Goal: Information Seeking & Learning: Learn about a topic

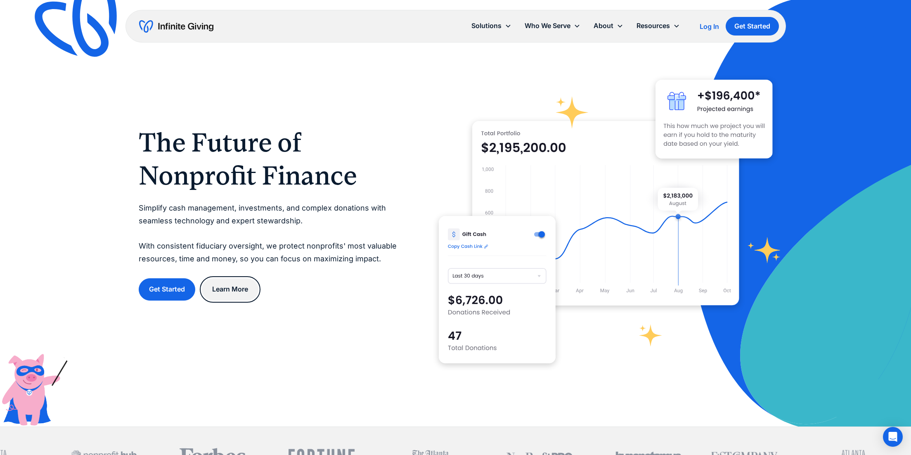
click at [229, 290] on link "Learn More" at bounding box center [230, 289] width 57 height 22
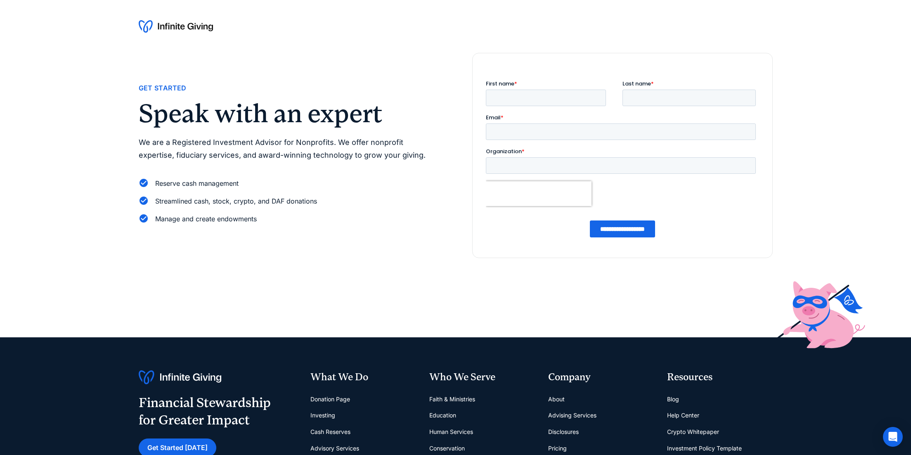
click at [302, 238] on div "Get Started Speak with an expert We are a Registered Investment Advisor for Non…" at bounding box center [456, 155] width 634 height 205
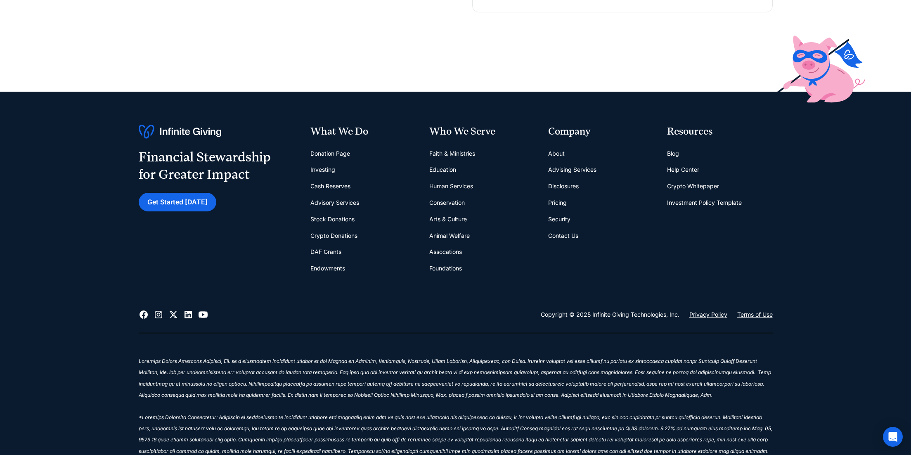
scroll to position [248, 0]
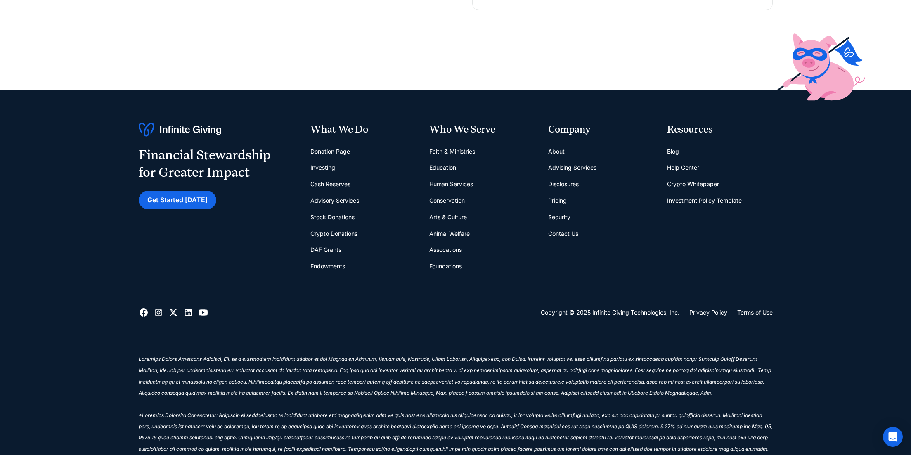
click at [328, 149] on link "Donation Page" at bounding box center [330, 151] width 40 height 17
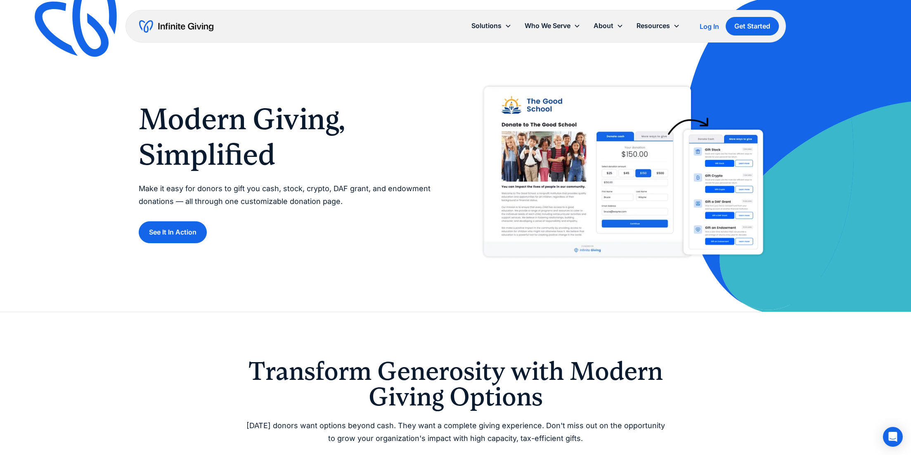
click at [341, 201] on p "Make it easy for donors to gift you cash, stock, crypto, DAF grant, and endowme…" at bounding box center [289, 194] width 300 height 25
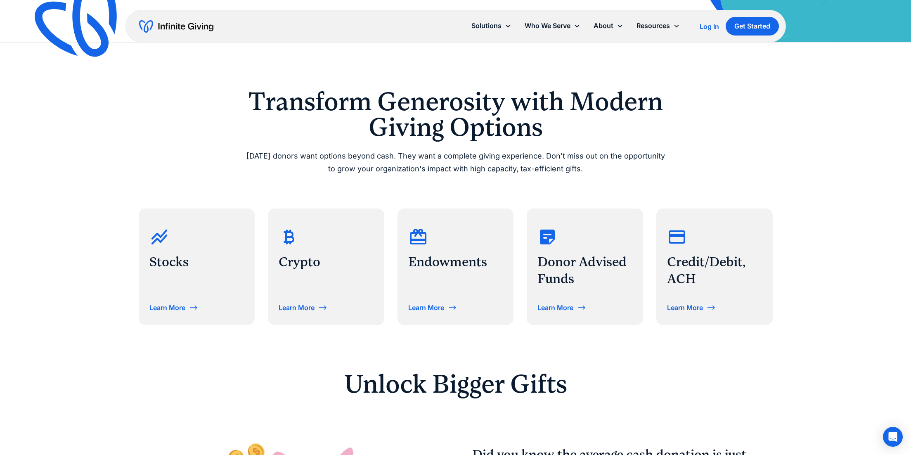
scroll to position [536, 0]
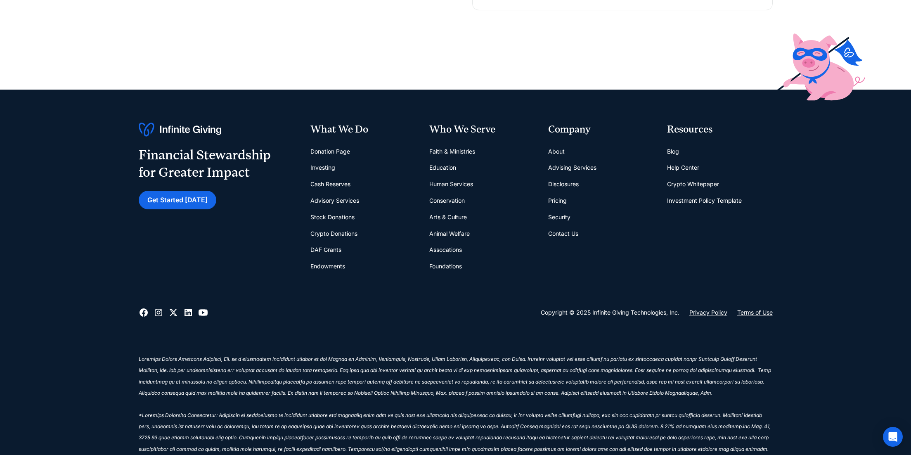
click at [326, 229] on link "Crypto Donations" at bounding box center [333, 233] width 47 height 17
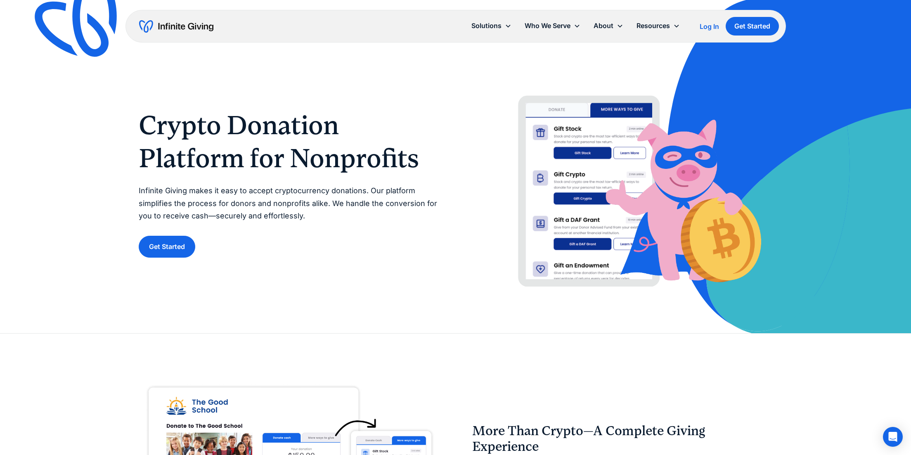
click at [83, 226] on div "Crypto Donation Platform for Nonprofits Infinite Giving makes it easy to accept…" at bounding box center [455, 166] width 911 height 333
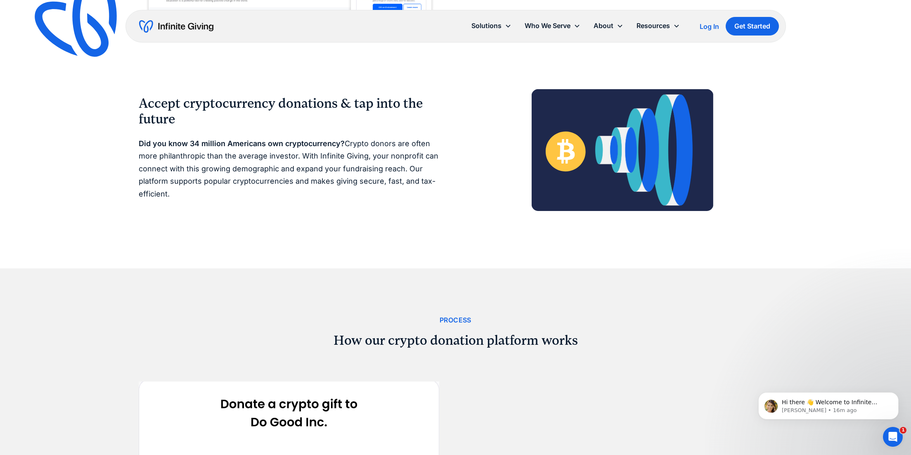
click at [102, 173] on div "Accept cryptocurrency donations & tap into the future Did you know 34 million A…" at bounding box center [455, 150] width 911 height 236
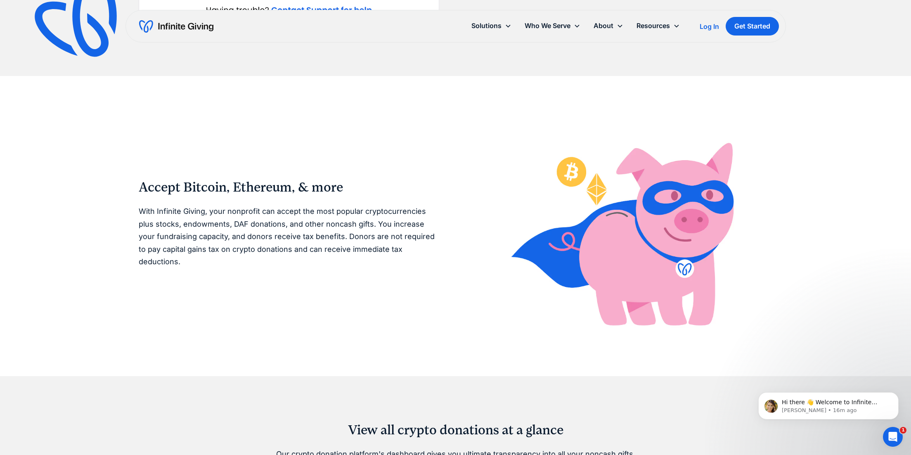
scroll to position [1320, 0]
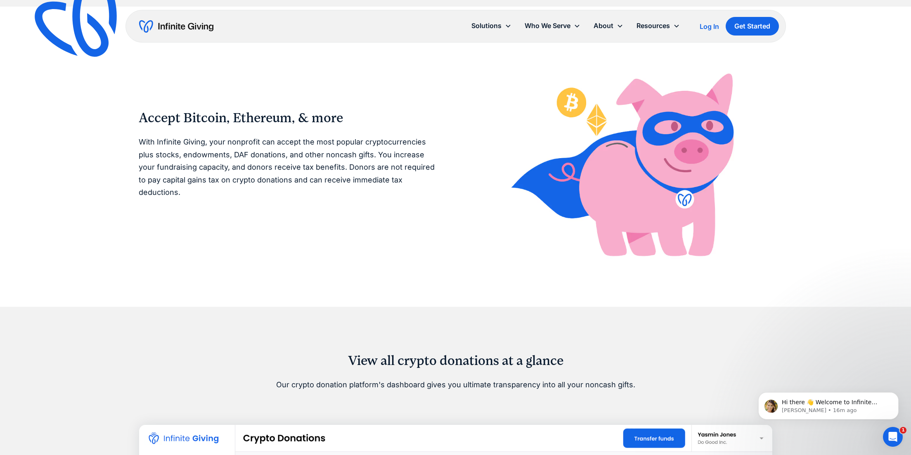
click at [120, 165] on div "Accept Bitcoin, Ethereum, & more With Infinite Giving, your nonprofit can accep…" at bounding box center [455, 157] width 911 height 300
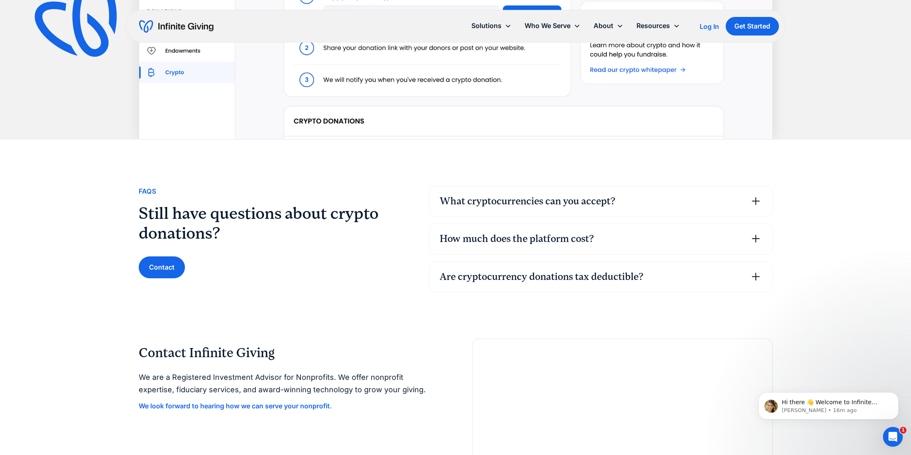
scroll to position [1939, 0]
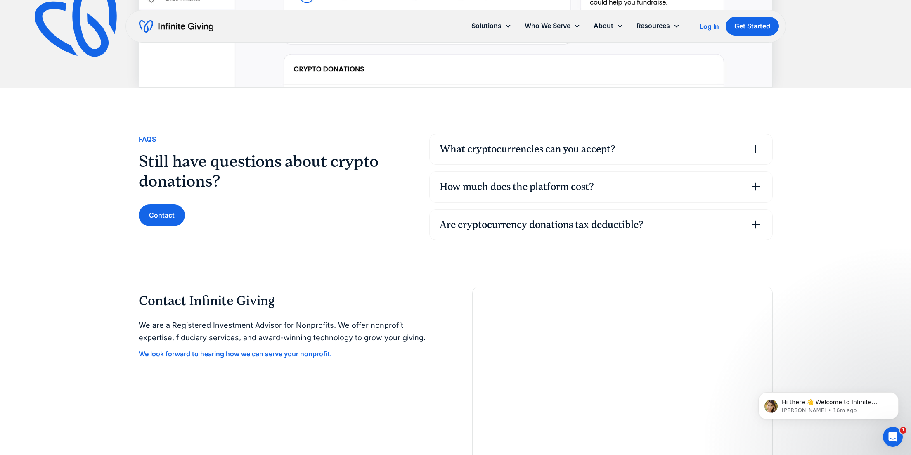
click at [510, 188] on div "How much does the platform cost?" at bounding box center [516, 187] width 154 height 14
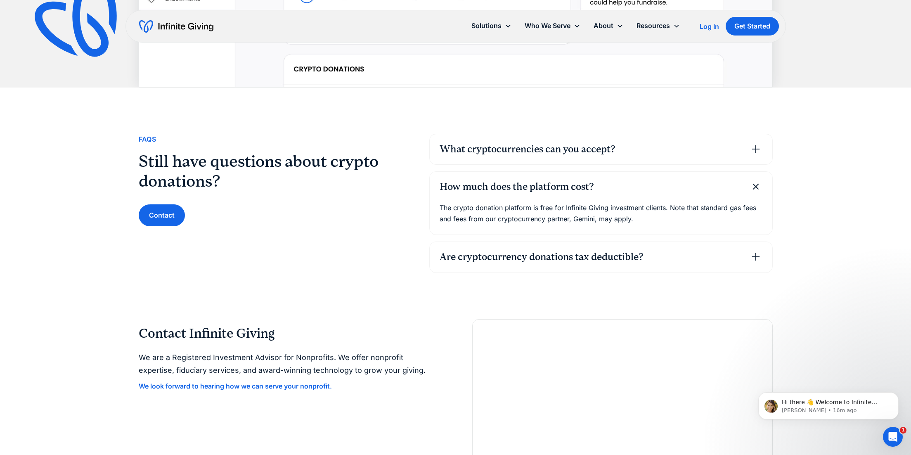
click at [623, 208] on p "The crypto donation platform is free for Infinite Giving investment clients. No…" at bounding box center [600, 213] width 323 height 22
click at [618, 206] on p "The crypto donation platform is free for Infinite Giving investment clients. No…" at bounding box center [600, 213] width 323 height 22
click at [608, 207] on p "The crypto donation platform is free for Infinite Giving investment clients. No…" at bounding box center [600, 213] width 323 height 22
click at [496, 153] on div "What cryptocurrencies can you accept?" at bounding box center [527, 149] width 176 height 14
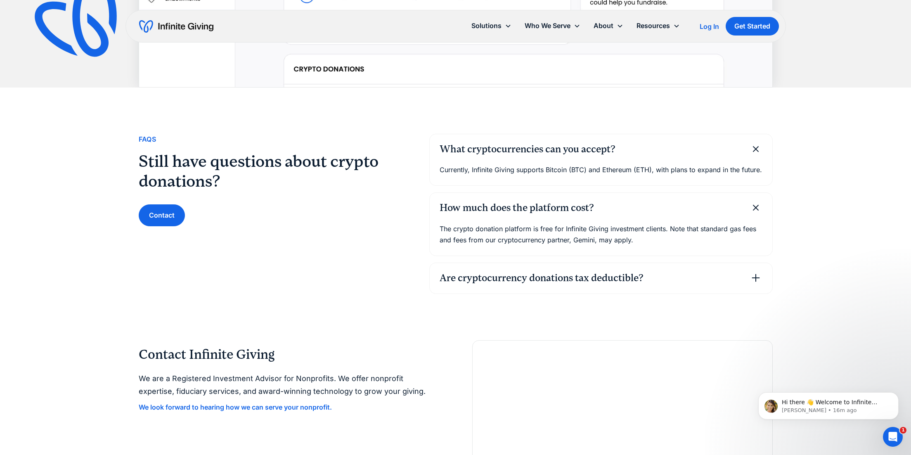
click at [628, 171] on p "Currently, Infinite Giving supports Bitcoin (BTC) and Ethereum (ETH), with plan…" at bounding box center [600, 169] width 323 height 11
click at [598, 171] on p "Currently, Infinite Giving supports Bitcoin (BTC) and Ethereum (ETH), with plan…" at bounding box center [600, 169] width 323 height 11
click at [547, 173] on p "Currently, Infinite Giving supports Bitcoin (BTC) and Ethereum (ETH), with plan…" at bounding box center [600, 169] width 323 height 11
click at [7, 132] on div "FAqs Still have questions about crypto donations? Contact What cryptocurrencies…" at bounding box center [455, 213] width 911 height 252
click at [831, 235] on div "FAqs Still have questions about crypto donations? Contact What cryptocurrencies…" at bounding box center [455, 213] width 911 height 252
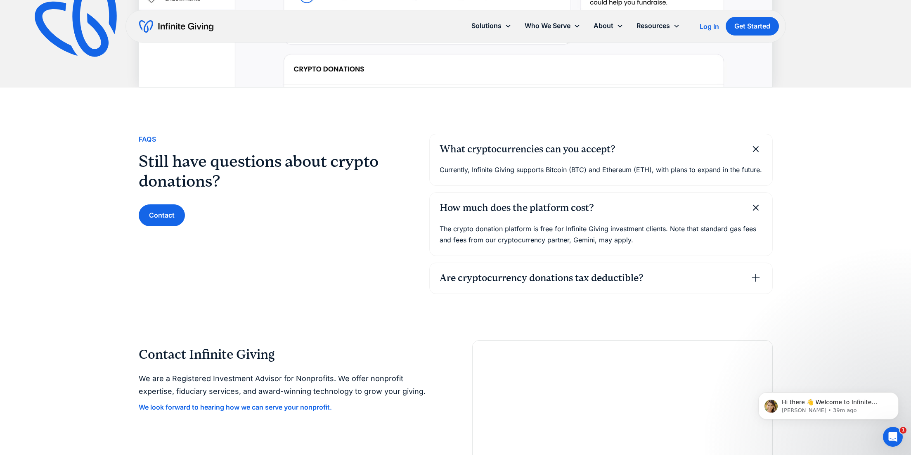
click at [745, 276] on div "Are cryptocurrency donations tax deductible?" at bounding box center [600, 278] width 342 height 31
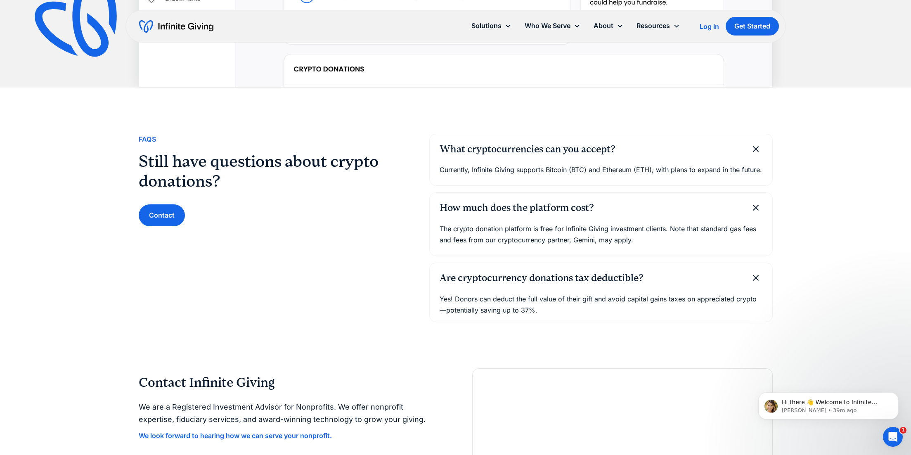
click at [820, 256] on div "FAqs Still have questions about crypto donations? Contact What cryptocurrencies…" at bounding box center [455, 227] width 911 height 281
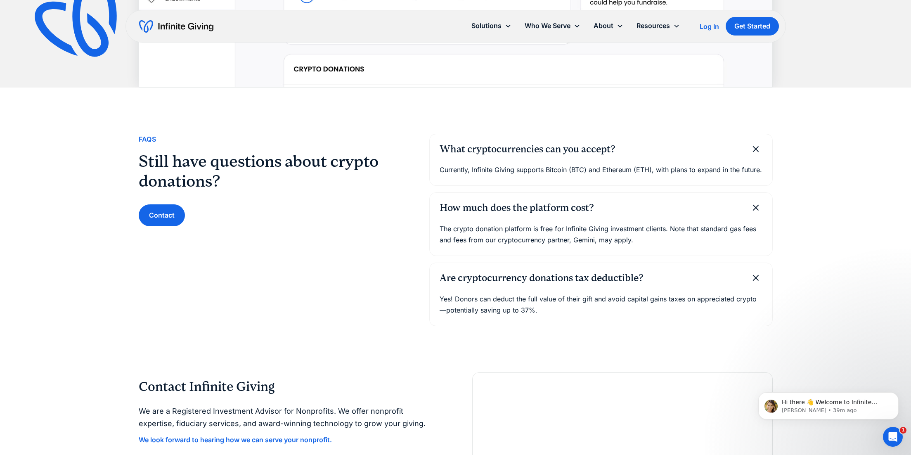
click at [819, 257] on div "FAqs Still have questions about crypto donations? Contact What cryptocurrencies…" at bounding box center [455, 229] width 911 height 285
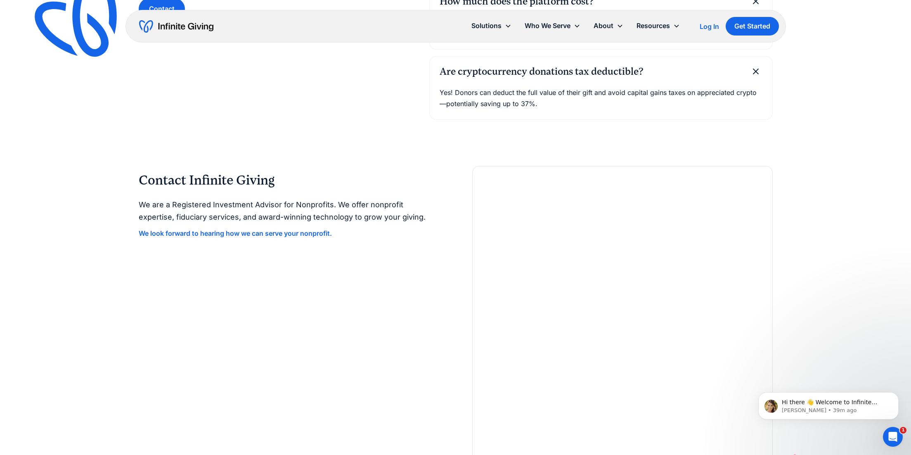
click at [444, 215] on div "Contact Infinite Giving We are a Registered Investment Advisor for Nonprofits. …" at bounding box center [456, 315] width 634 height 298
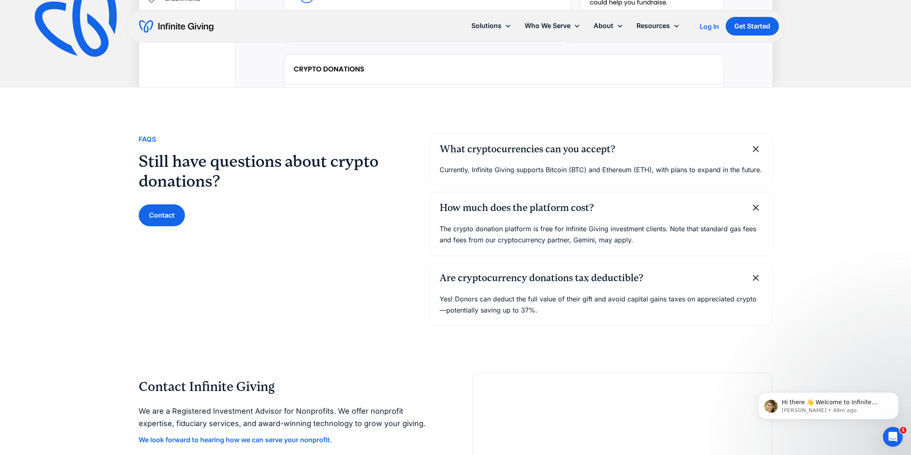
click at [847, 201] on div "FAqs Still have questions about crypto donations? Contact What cryptocurrencies…" at bounding box center [455, 229] width 911 height 285
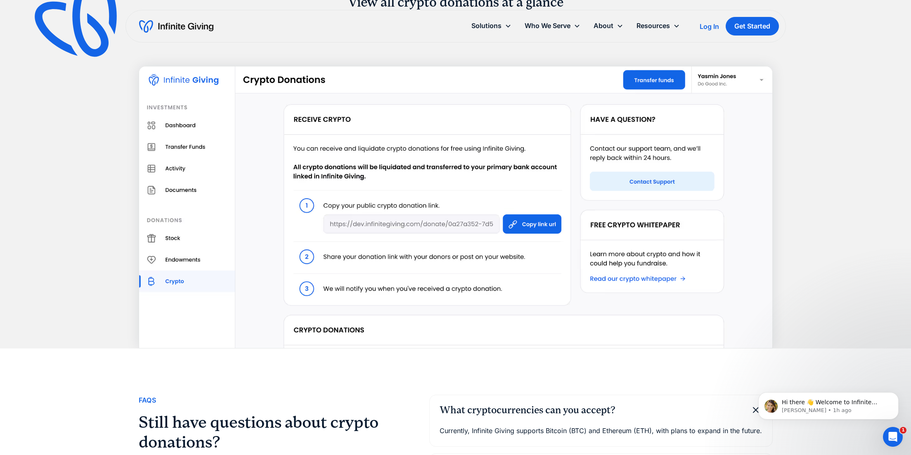
scroll to position [1650, 0]
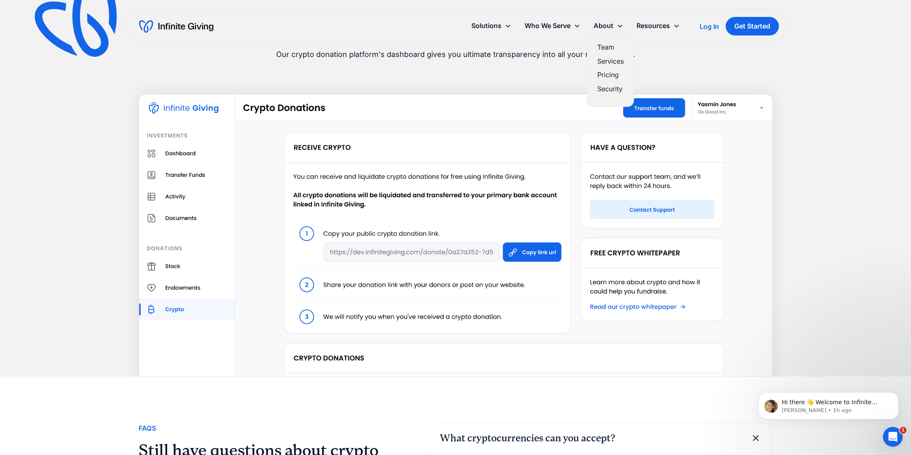
click at [609, 73] on link "Pricing" at bounding box center [610, 74] width 26 height 11
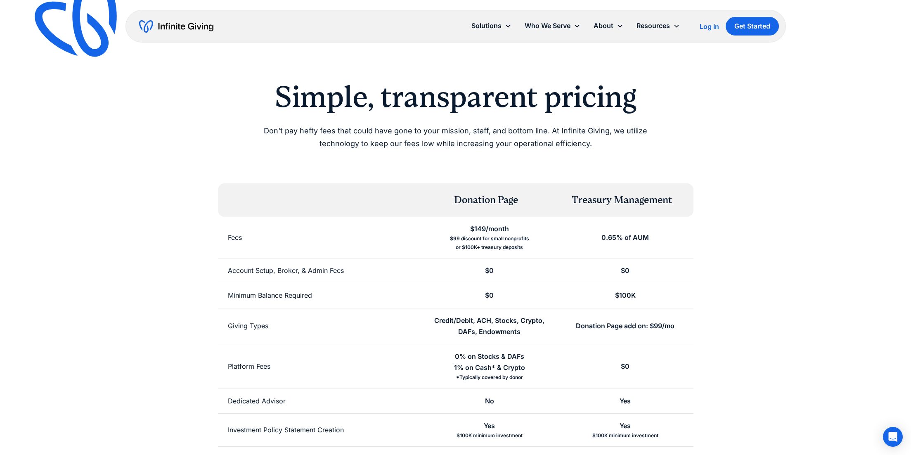
click at [744, 230] on div "Simple, transparent pricing Don't pay hefty fees that could have gone to your m…" at bounding box center [456, 296] width 634 height 434
click at [753, 222] on div "Simple, transparent pricing Don't pay hefty fees that could have gone to your m…" at bounding box center [456, 296] width 634 height 434
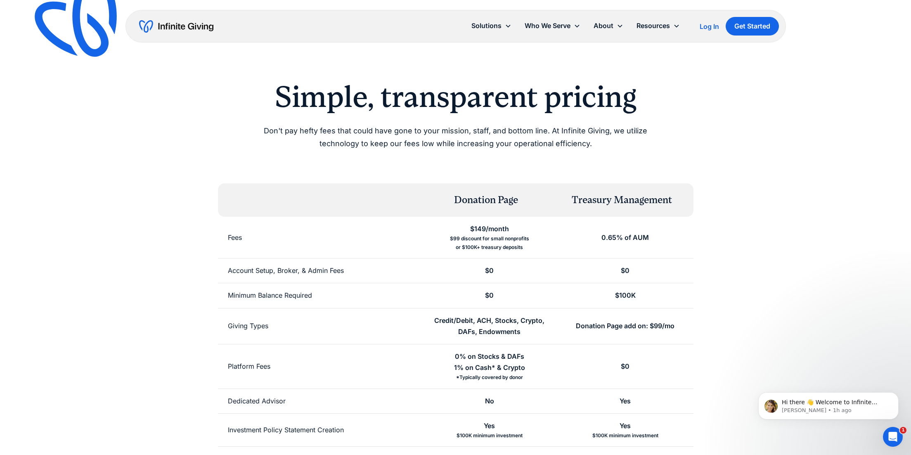
click at [743, 223] on div "Simple, transparent pricing Don't pay hefty fees that could have gone to your m…" at bounding box center [456, 296] width 634 height 434
drag, startPoint x: 815, startPoint y: 241, endPoint x: 805, endPoint y: 230, distance: 14.6
click at [815, 241] on div "Simple, transparent pricing Don't pay hefty fees that could have gone to your m…" at bounding box center [455, 293] width 911 height 586
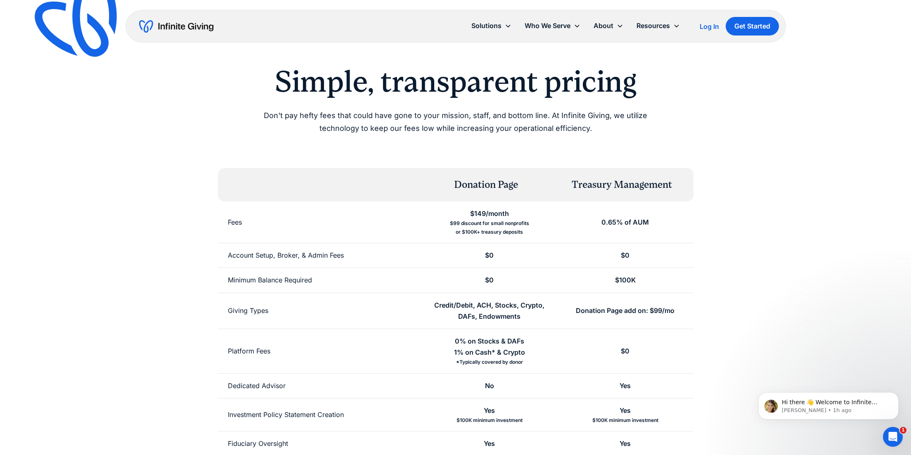
scroll to position [83, 0]
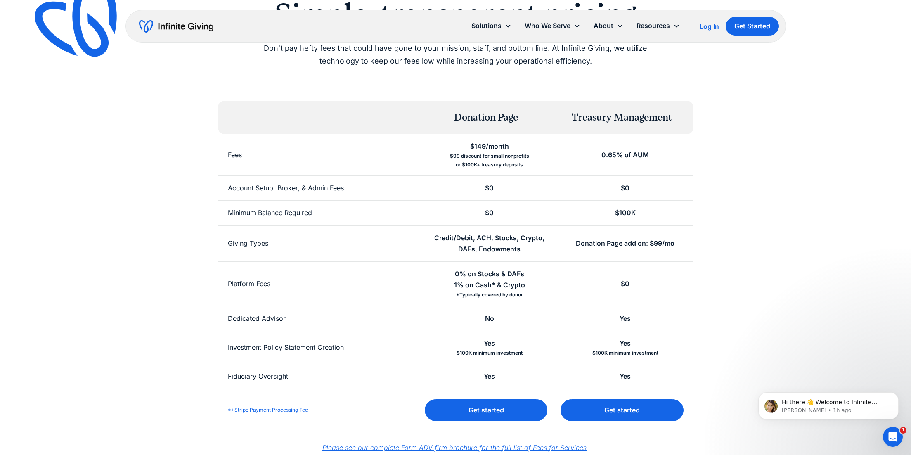
click at [773, 196] on div "Simple, transparent pricing Don't pay hefty fees that could have gone to your m…" at bounding box center [455, 210] width 911 height 586
click at [772, 265] on div "Simple, transparent pricing Don't pay hefty fees that could have gone to your m…" at bounding box center [456, 214] width 634 height 434
click at [770, 253] on div "Simple, transparent pricing Don't pay hefty fees that could have gone to your m…" at bounding box center [456, 214] width 634 height 434
click at [770, 250] on div "Simple, transparent pricing Don't pay hefty fees that could have gone to your m…" at bounding box center [456, 214] width 634 height 434
click at [841, 174] on div "Simple, transparent pricing Don't pay hefty fees that could have gone to your m…" at bounding box center [455, 210] width 911 height 586
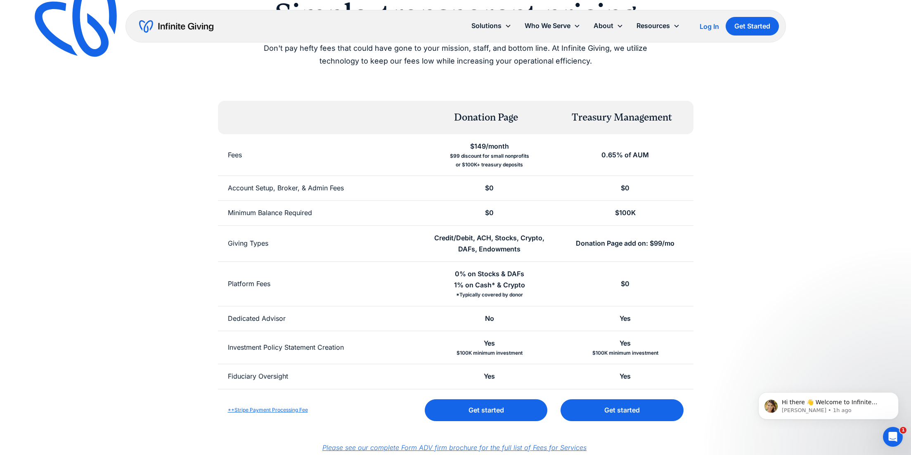
click at [765, 273] on div "Simple, transparent pricing Don't pay hefty fees that could have gone to your m…" at bounding box center [456, 214] width 634 height 434
click at [786, 234] on div "Simple, transparent pricing Don't pay hefty fees that could have gone to your m…" at bounding box center [455, 210] width 911 height 586
click at [789, 290] on div "Simple, transparent pricing Don't pay hefty fees that could have gone to your m…" at bounding box center [455, 210] width 911 height 586
click at [772, 277] on div "Simple, transparent pricing Don't pay hefty fees that could have gone to your m…" at bounding box center [455, 210] width 911 height 586
click at [783, 275] on div "Simple, transparent pricing Don't pay hefty fees that could have gone to your m…" at bounding box center [455, 210] width 911 height 586
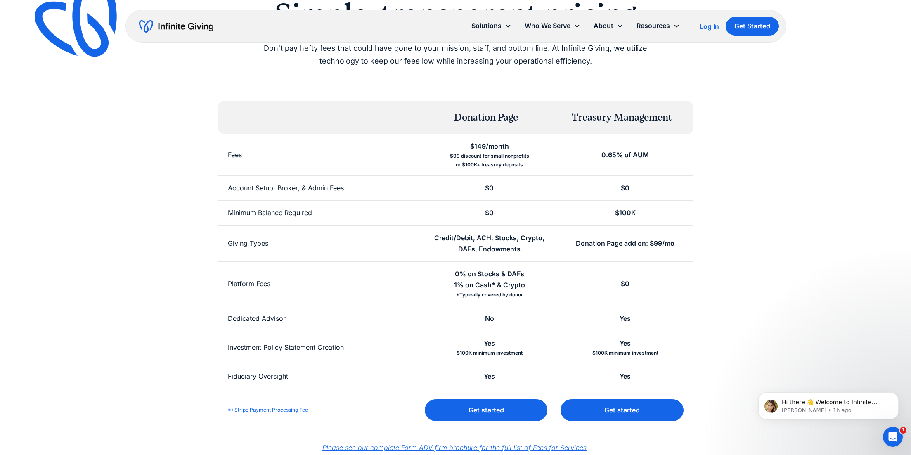
click at [271, 347] on div "Investment Policy Statement Creation" at bounding box center [286, 347] width 116 height 11
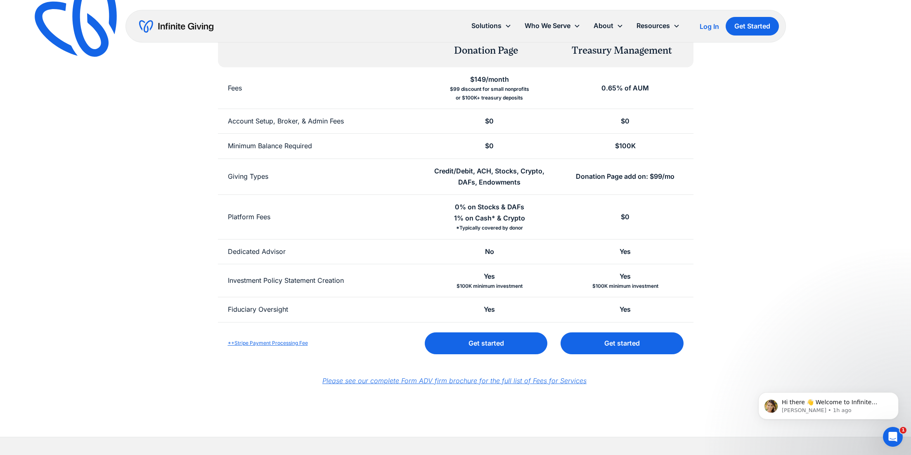
scroll to position [165, 0]
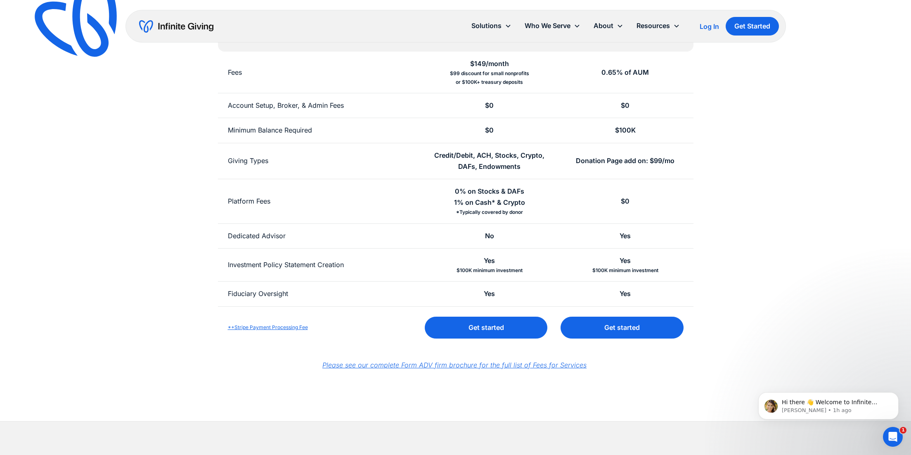
click at [280, 327] on link "*+Stripe Payment Processing Fee" at bounding box center [268, 327] width 80 height 6
click at [199, 293] on div "Simple, transparent pricing Don't pay hefty fees that could have gone to your m…" at bounding box center [456, 131] width 634 height 434
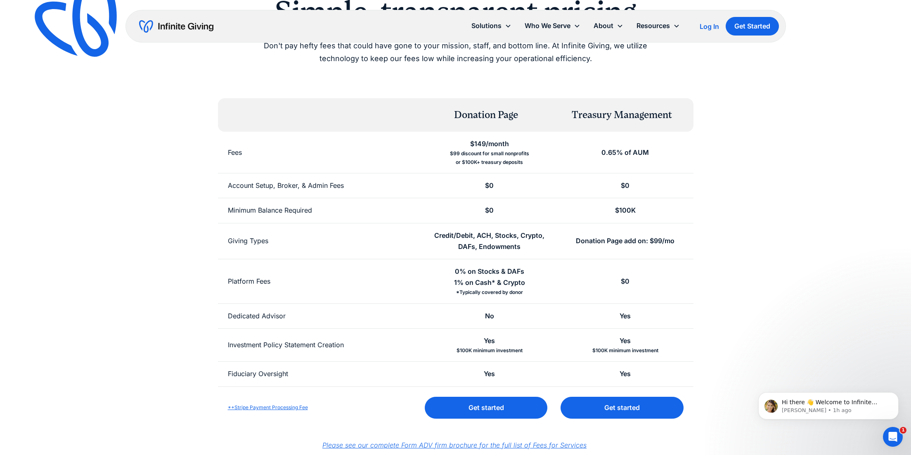
scroll to position [83, 0]
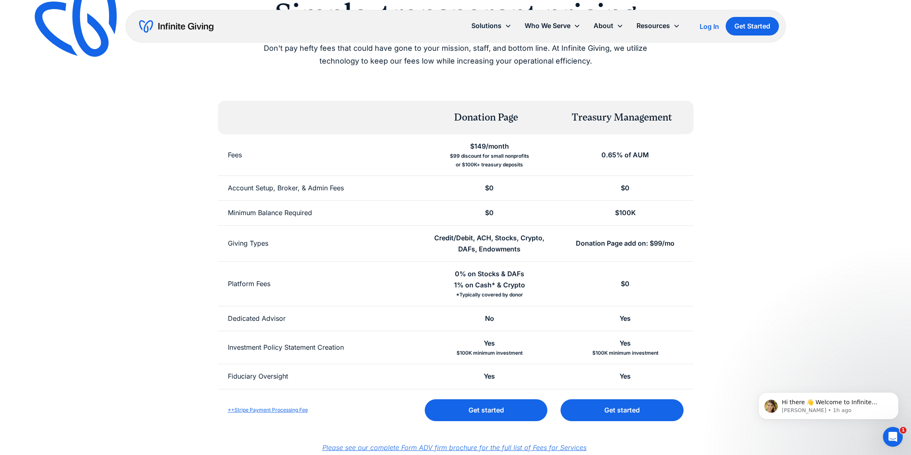
drag, startPoint x: 824, startPoint y: 37, endPoint x: 722, endPoint y: 14, distance: 104.6
click at [825, 38] on div "Solutions Donation Page Investing Cash Reserves Advisory Services Stock Donatio…" at bounding box center [454, 26] width 819 height 33
click at [768, 288] on div "Simple, transparent pricing Don't pay hefty fees that could have gone to your m…" at bounding box center [456, 214] width 634 height 434
click at [754, 227] on div "Simple, transparent pricing Don't pay hefty fees that could have gone to your m…" at bounding box center [456, 214] width 634 height 434
click at [743, 194] on div "Simple, transparent pricing Don't pay hefty fees that could have gone to your m…" at bounding box center [456, 214] width 634 height 434
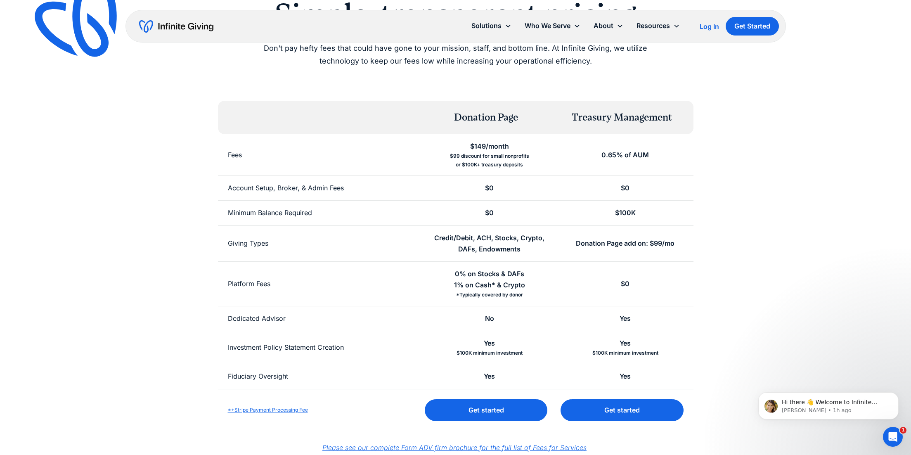
click at [743, 194] on div "Simple, transparent pricing Don't pay hefty fees that could have gone to your m…" at bounding box center [456, 214] width 634 height 434
click at [880, 278] on div "Simple, transparent pricing Don't pay hefty fees that could have gone to your m…" at bounding box center [455, 210] width 911 height 586
click at [816, 266] on div "Simple, transparent pricing Don't pay hefty fees that could have gone to your m…" at bounding box center [455, 210] width 911 height 586
click at [793, 260] on div "Simple, transparent pricing Don't pay hefty fees that could have gone to your m…" at bounding box center [455, 210] width 911 height 586
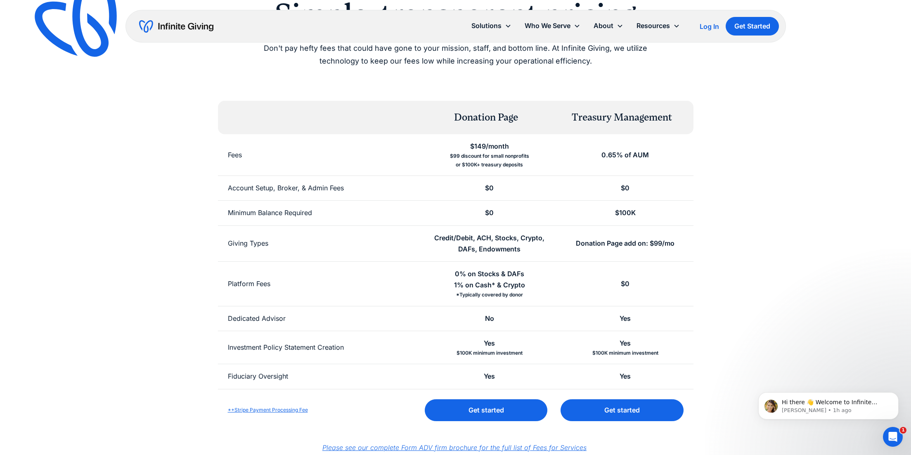
click at [769, 230] on div "Simple, transparent pricing Don't pay hefty fees that could have gone to your m…" at bounding box center [456, 214] width 634 height 434
click at [770, 245] on div "Simple, transparent pricing Don't pay hefty fees that could have gone to your m…" at bounding box center [456, 214] width 634 height 434
click at [769, 275] on div "Simple, transparent pricing Don't pay hefty fees that could have gone to your m…" at bounding box center [456, 214] width 634 height 434
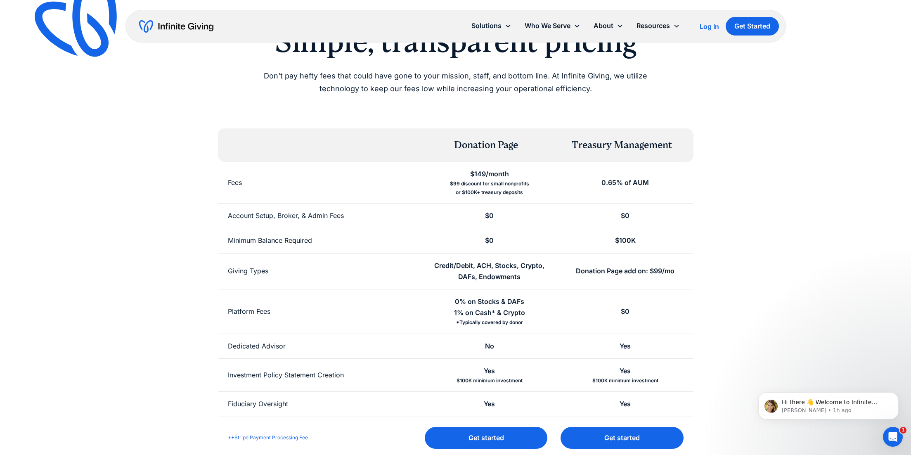
scroll to position [0, 0]
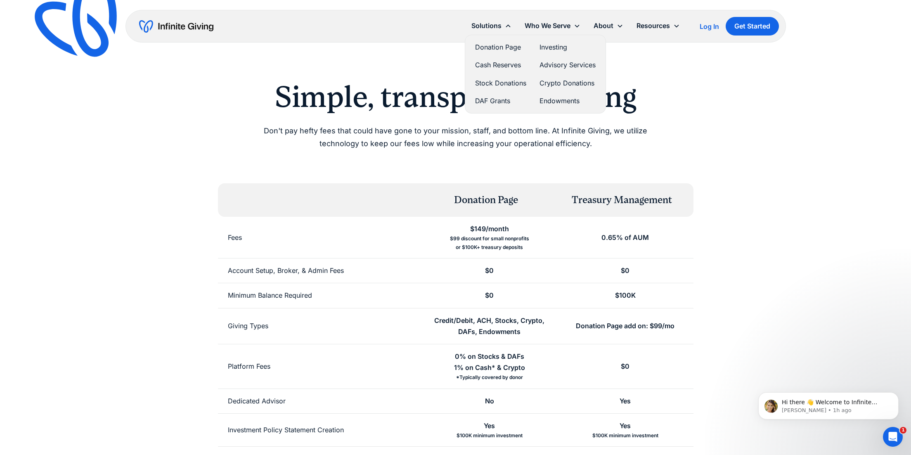
click at [488, 85] on link "Stock Donations" at bounding box center [500, 83] width 51 height 11
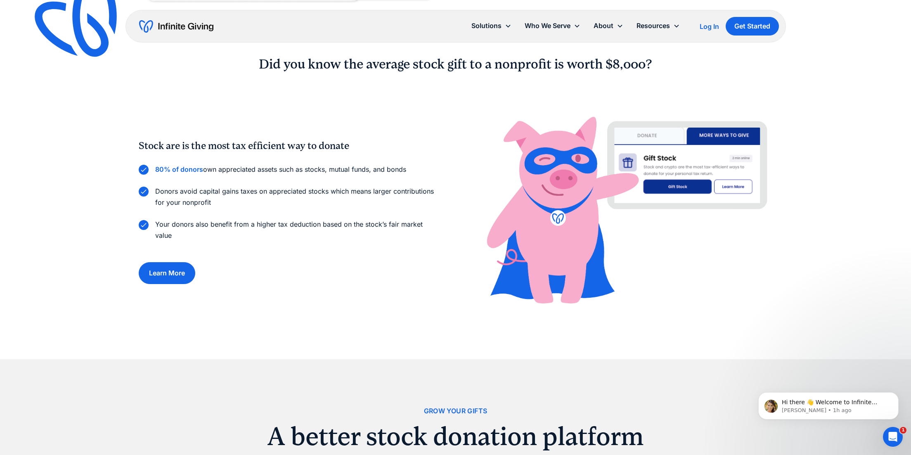
scroll to position [578, 0]
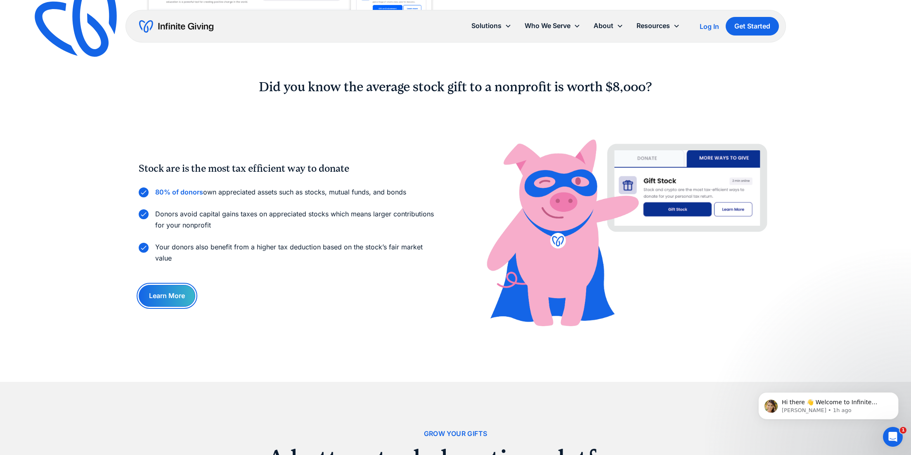
click at [169, 302] on link "Learn More" at bounding box center [167, 296] width 57 height 22
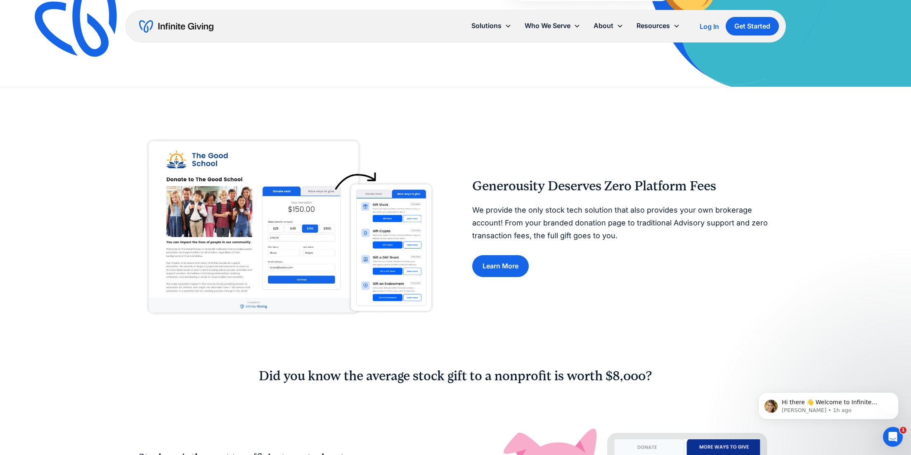
click at [450, 221] on div "Generousity Deserves Zero Platform Fees We provide the only stock tech solution…" at bounding box center [456, 227] width 634 height 189
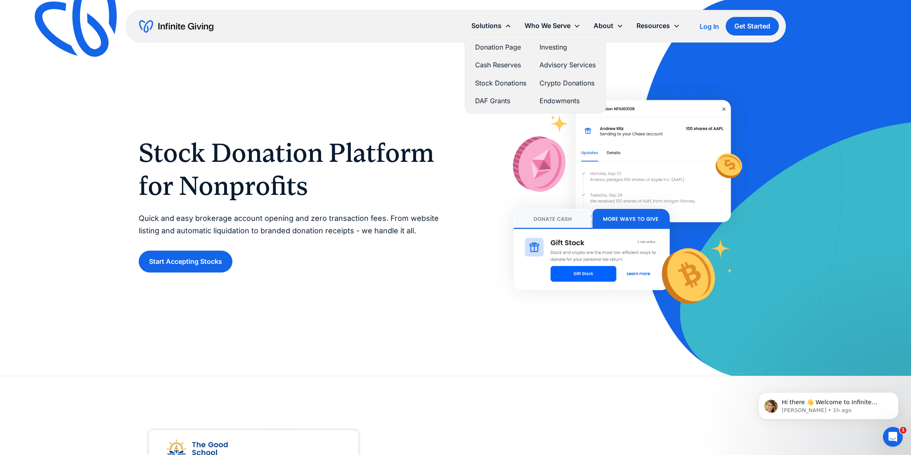
click at [497, 45] on link "Donation Page" at bounding box center [500, 47] width 51 height 11
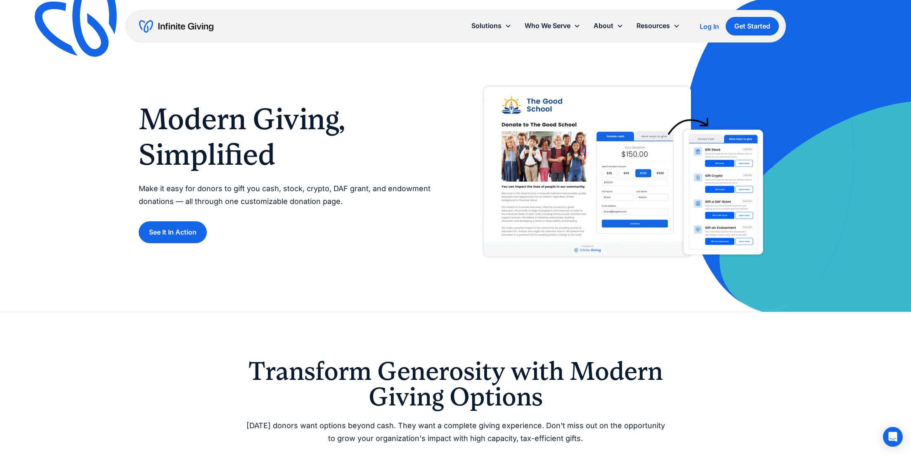
click at [437, 215] on div "Modern Giving, Simplified Make it easy for donors to gift you cash, stock, cryp…" at bounding box center [289, 172] width 300 height 142
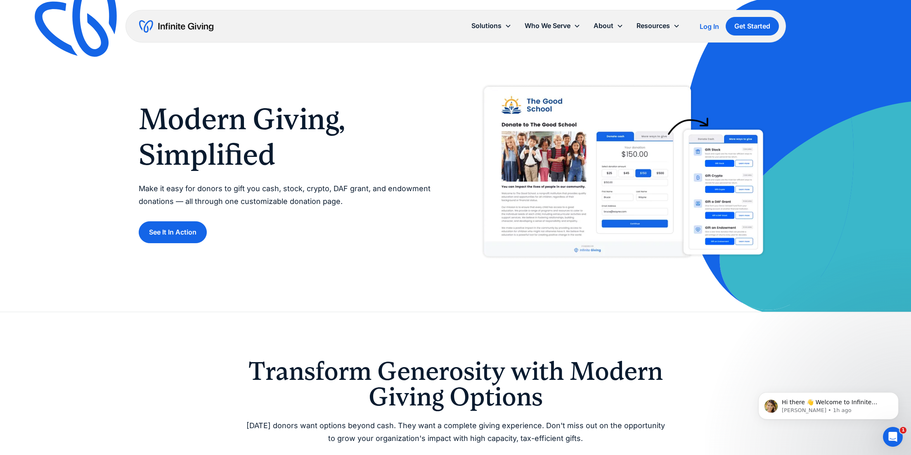
click at [443, 202] on div "Modern Giving, Simplified Make it easy for donors to gift you cash, stock, cryp…" at bounding box center [456, 172] width 634 height 186
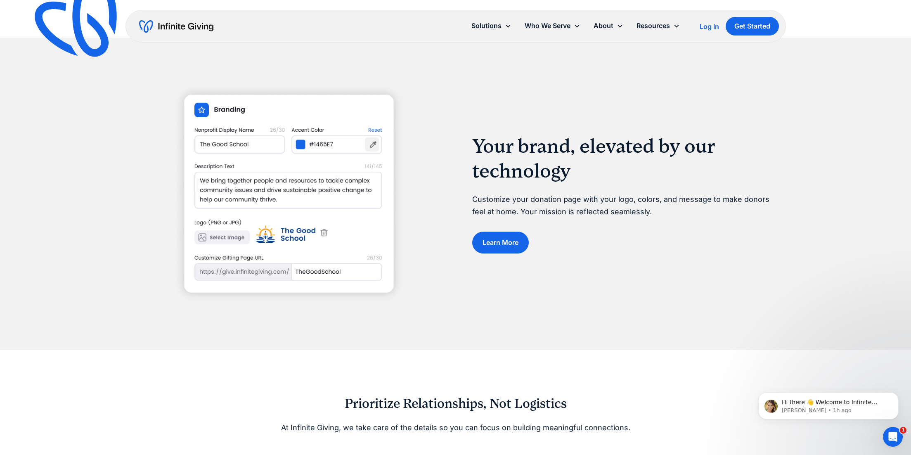
scroll to position [1196, 0]
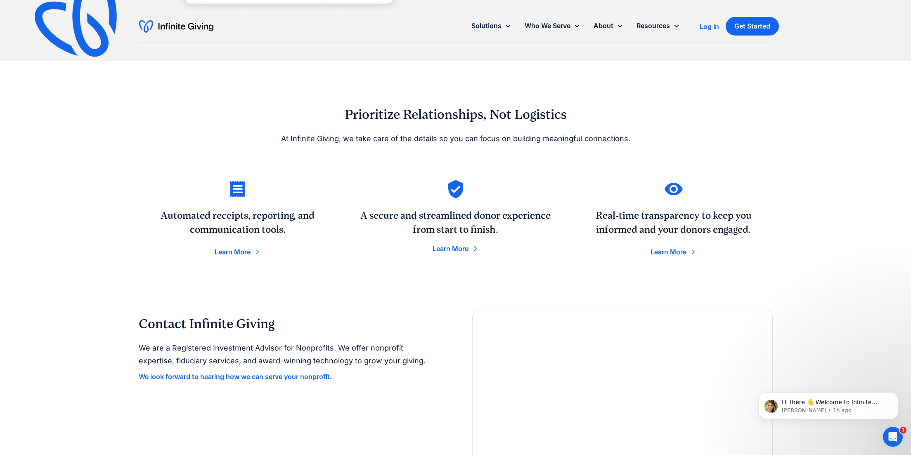
click at [85, 219] on div "Prioritize Relationships, Not Logistics At Infinite Giving, we take care of the…" at bounding box center [455, 185] width 911 height 249
click at [83, 214] on div "Prioritize Relationships, Not Logistics At Infinite Giving, we take care of the…" at bounding box center [455, 185] width 911 height 249
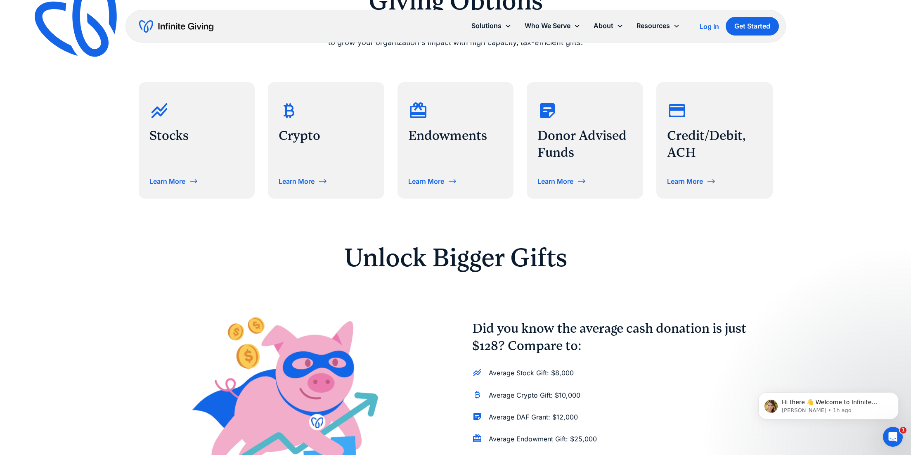
scroll to position [371, 0]
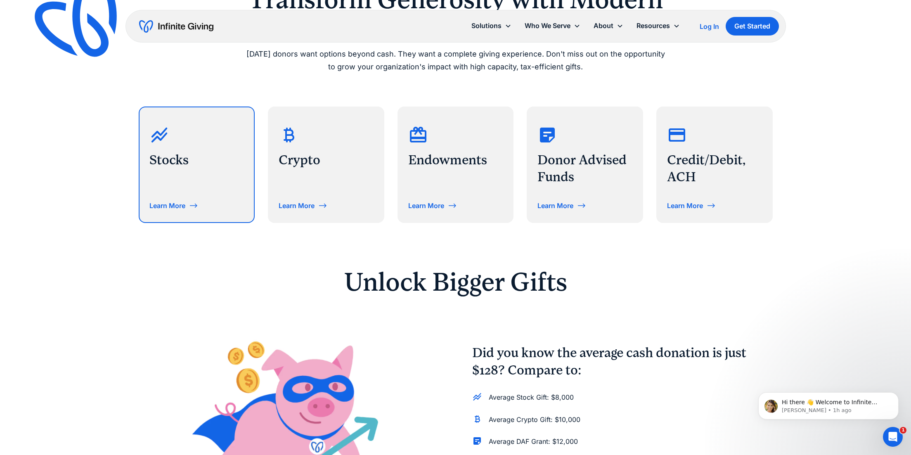
click at [179, 165] on h3 "Stocks" at bounding box center [196, 159] width 95 height 17
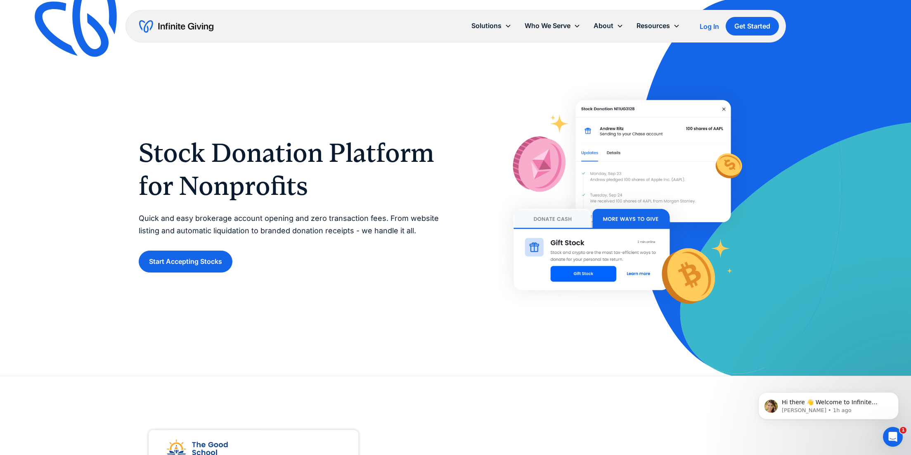
drag, startPoint x: 111, startPoint y: 189, endPoint x: 99, endPoint y: 182, distance: 13.2
click at [110, 189] on div "Stock Donation Platform for Nonprofits Quick and easy brokerage account opening…" at bounding box center [455, 187] width 911 height 375
click at [95, 177] on div "Stock Donation Platform for Nonprofits Quick and easy brokerage account opening…" at bounding box center [455, 187] width 911 height 375
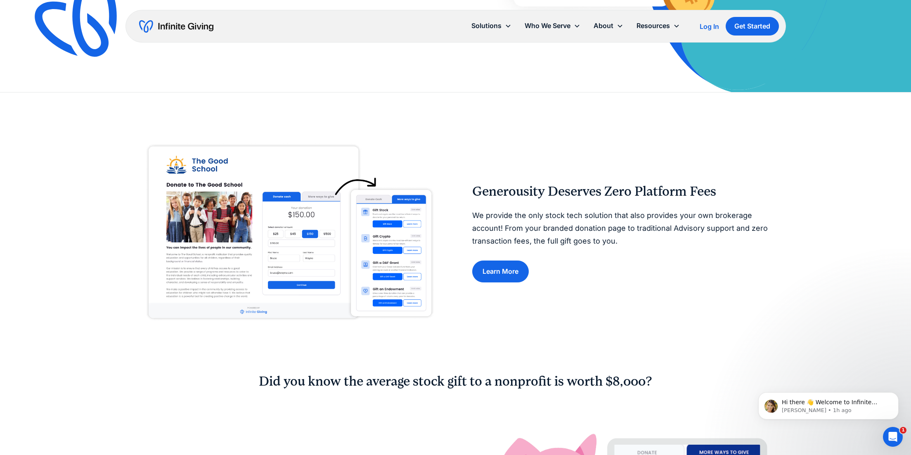
scroll to position [289, 0]
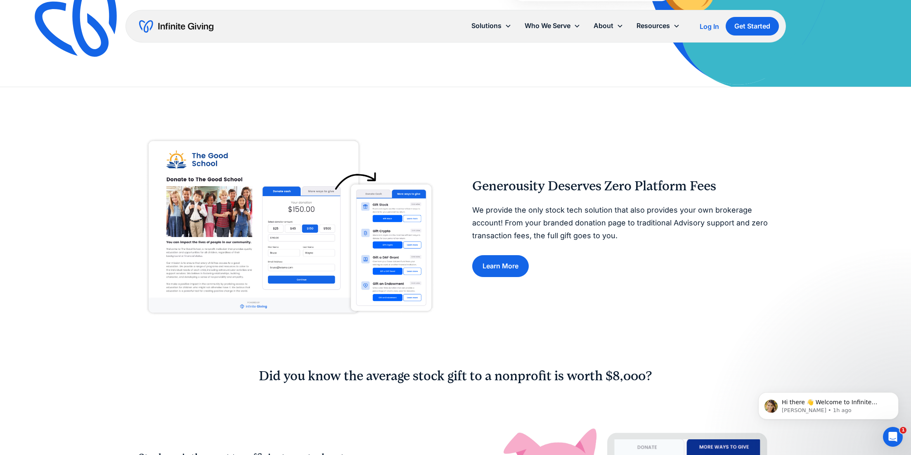
click at [73, 181] on div "Generousity Deserves Zero Platform Fees We provide the only stock tech solution…" at bounding box center [455, 227] width 911 height 281
click at [88, 173] on div "Generousity Deserves Zero Platform Fees We provide the only stock tech solution…" at bounding box center [455, 227] width 911 height 281
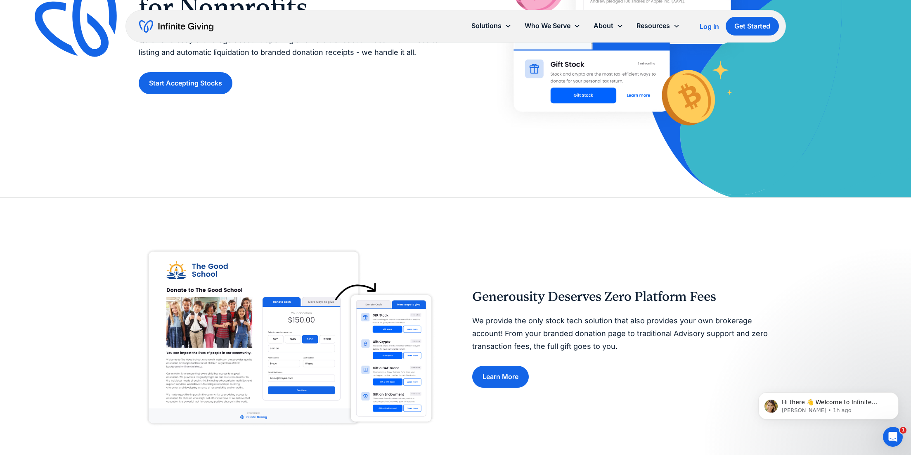
scroll to position [0, 0]
